Goal: Task Accomplishment & Management: Manage account settings

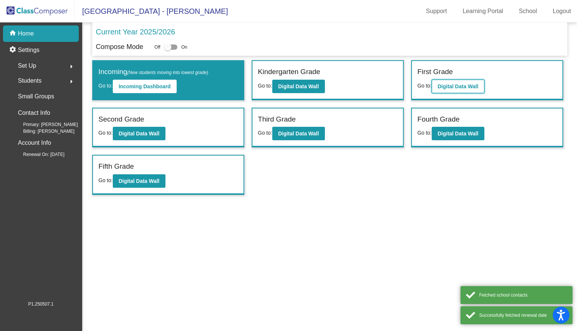
click at [466, 87] on b "Digital Data Wall" at bounding box center [458, 86] width 41 height 6
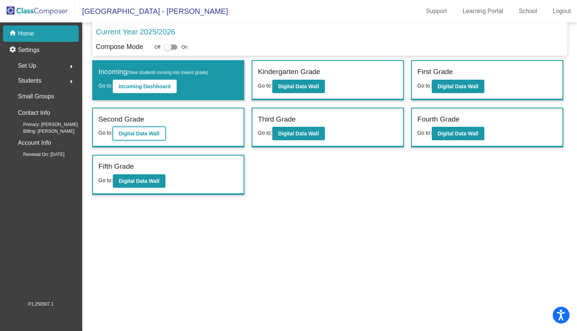
click at [132, 132] on b "Digital Data Wall" at bounding box center [139, 133] width 41 height 6
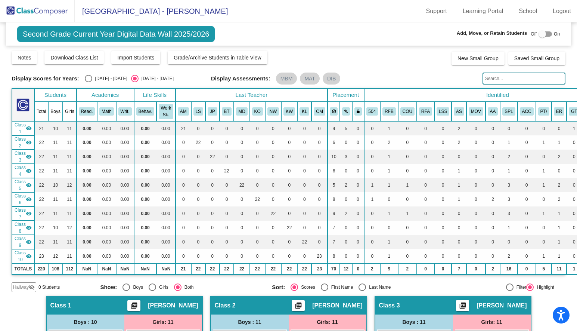
click at [491, 80] on input "text" at bounding box center [524, 78] width 83 height 12
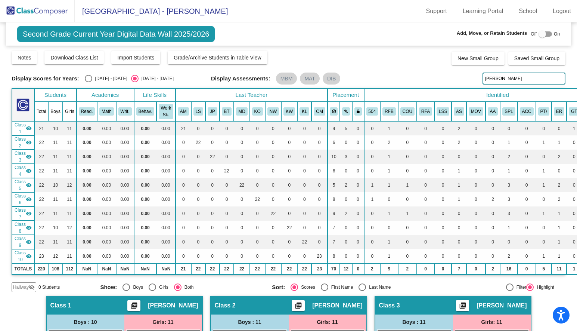
type input "[PERSON_NAME]"
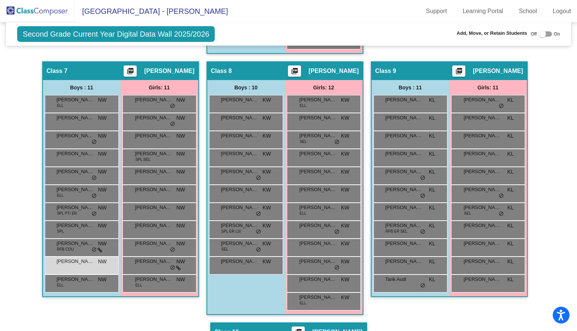
scroll to position [736, 0]
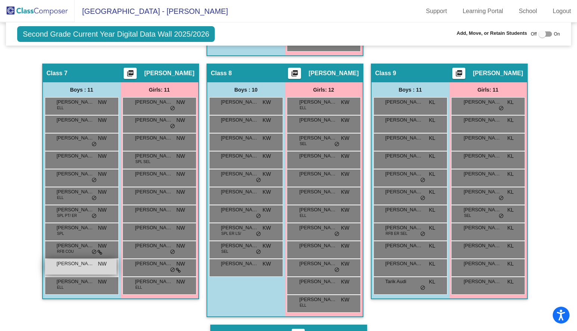
click at [70, 265] on span "[PERSON_NAME]" at bounding box center [75, 263] width 37 height 7
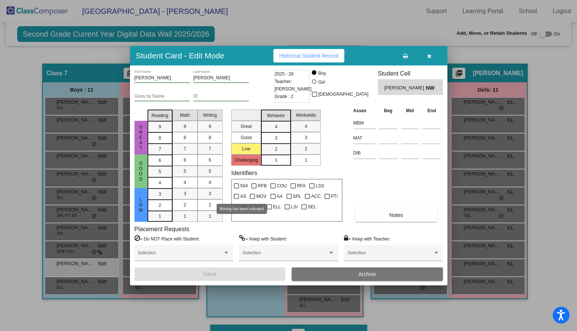
click at [250, 194] on div at bounding box center [252, 196] width 5 height 5
click at [252, 199] on input "MOV" at bounding box center [252, 199] width 0 height 0
checkbox input "true"
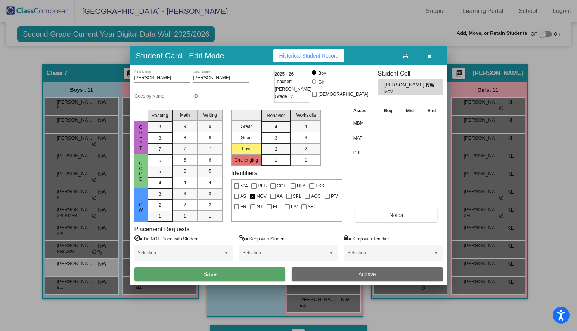
click at [320, 274] on button "Archive" at bounding box center [367, 273] width 151 height 13
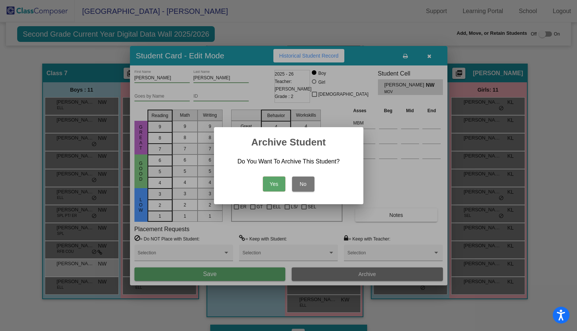
click at [268, 178] on button "Yes" at bounding box center [274, 183] width 22 height 15
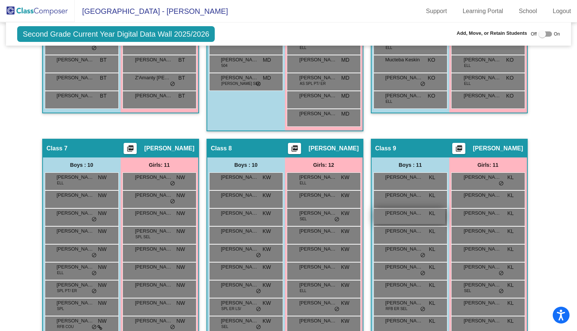
scroll to position [0, 0]
